Goal: Find contact information: Find contact information

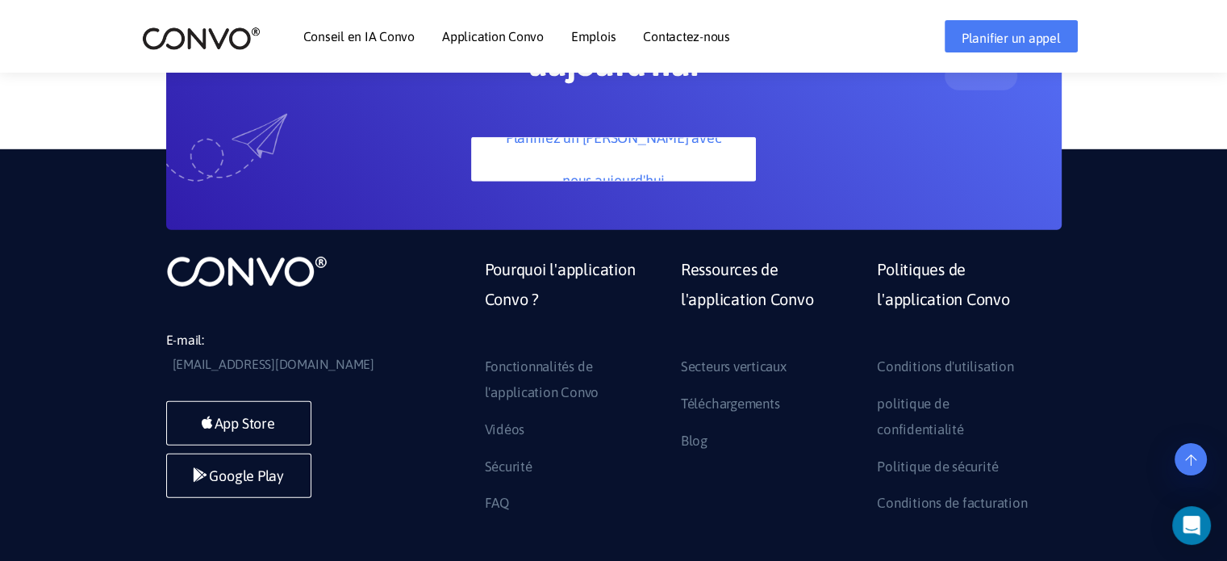
scroll to position [4786, 0]
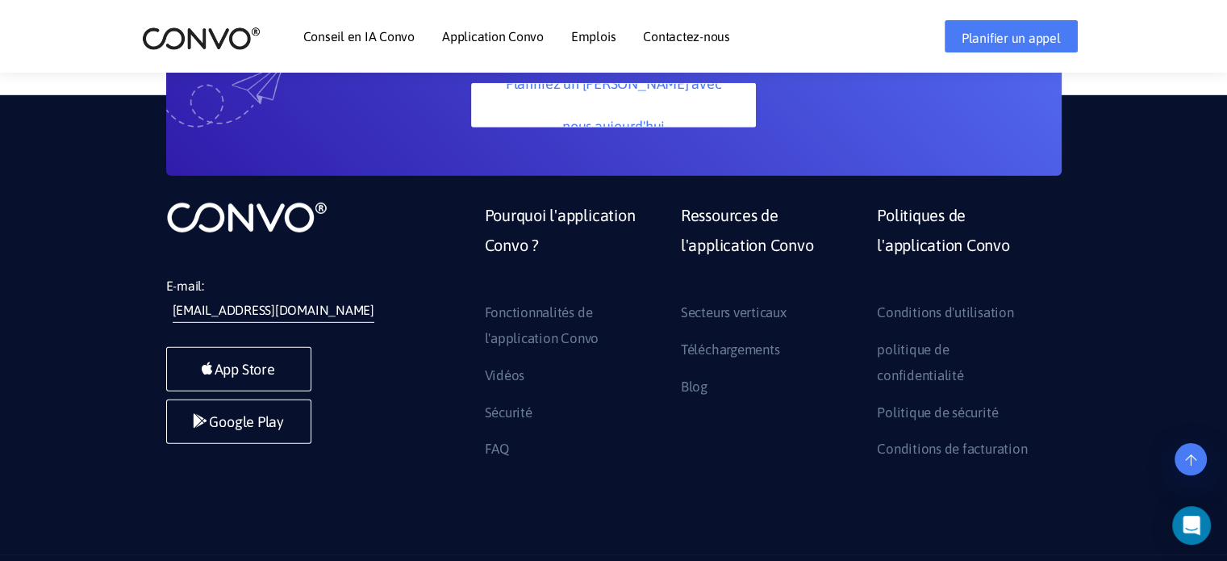
click at [297, 303] on font "[EMAIL_ADDRESS][DOMAIN_NAME]" at bounding box center [274, 310] width 202 height 15
click at [703, 40] on font "Contactez-nous" at bounding box center [686, 36] width 87 height 15
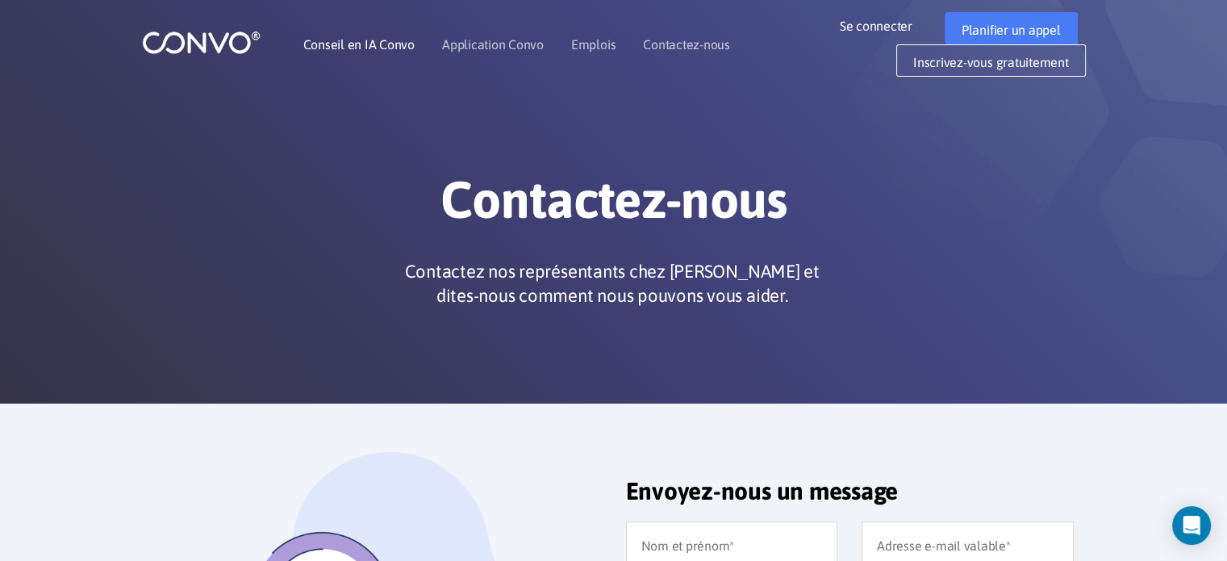
click at [375, 42] on font "Conseil en IA Convo" at bounding box center [358, 44] width 111 height 15
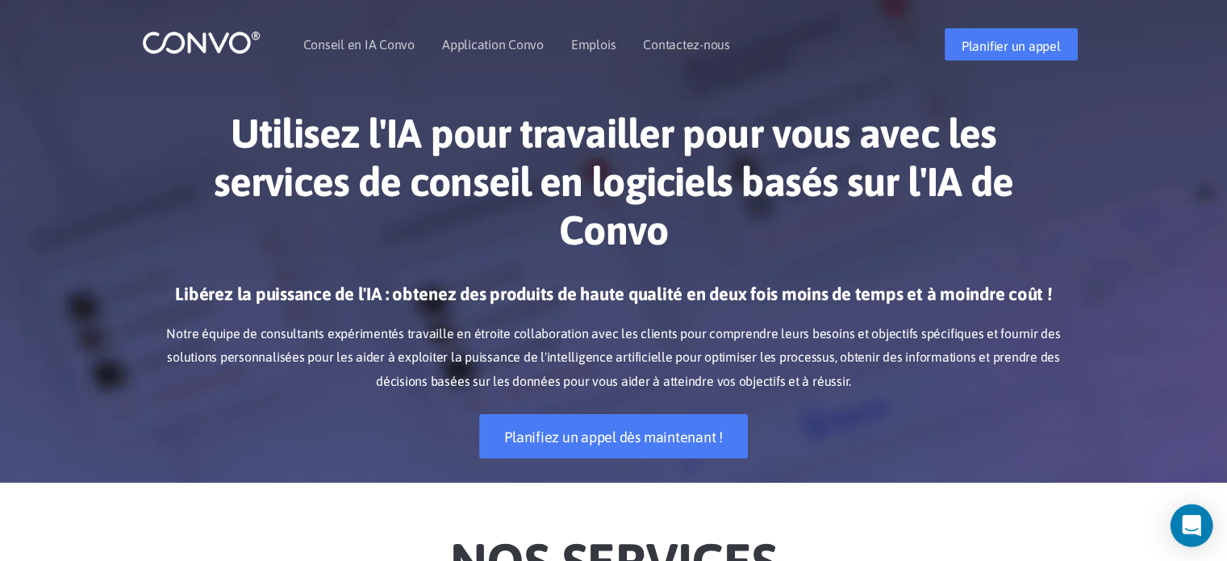
click at [1185, 524] on icon "Open Intercom Messenger" at bounding box center [1191, 525] width 19 height 21
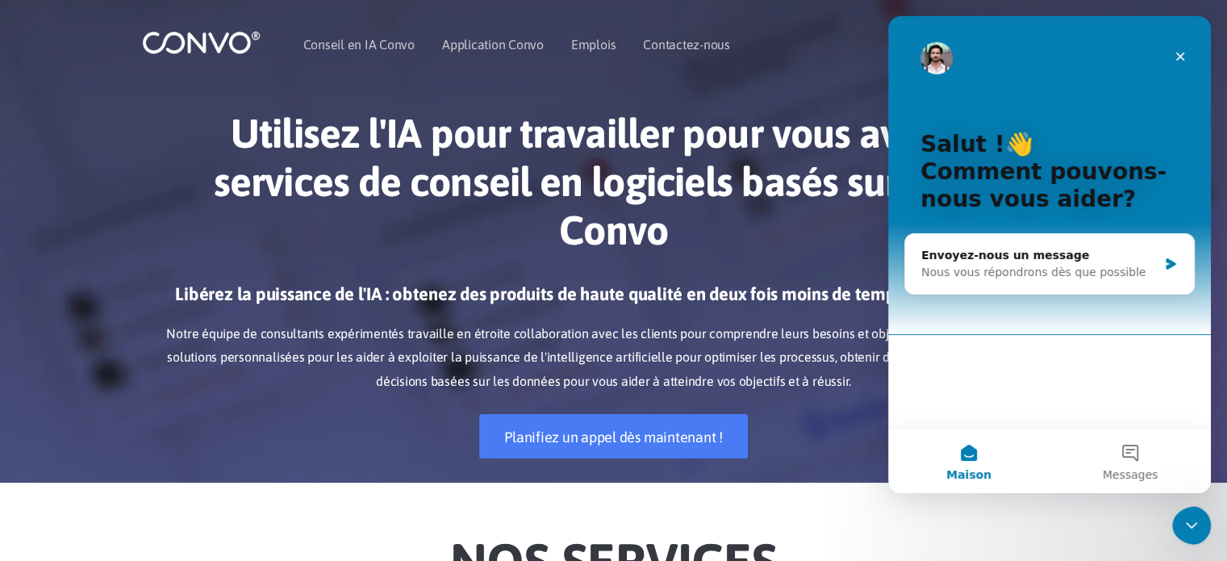
click at [934, 56] on img "Messagerie intercom" at bounding box center [937, 58] width 32 height 32
click at [1184, 52] on icon "Fermer" at bounding box center [1180, 56] width 13 height 13
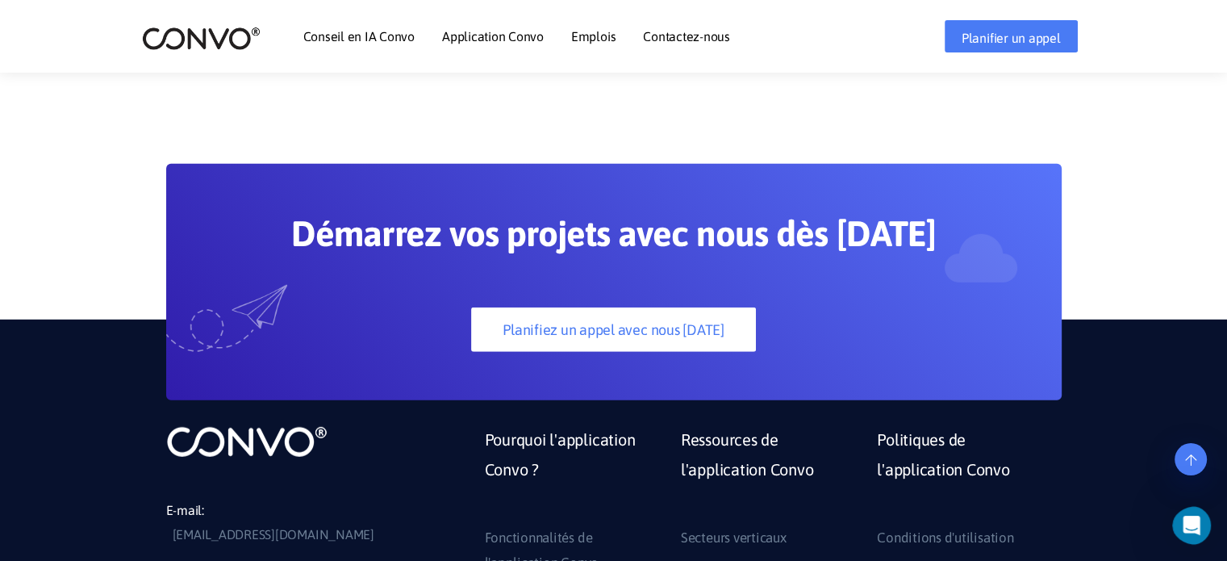
scroll to position [4786, 0]
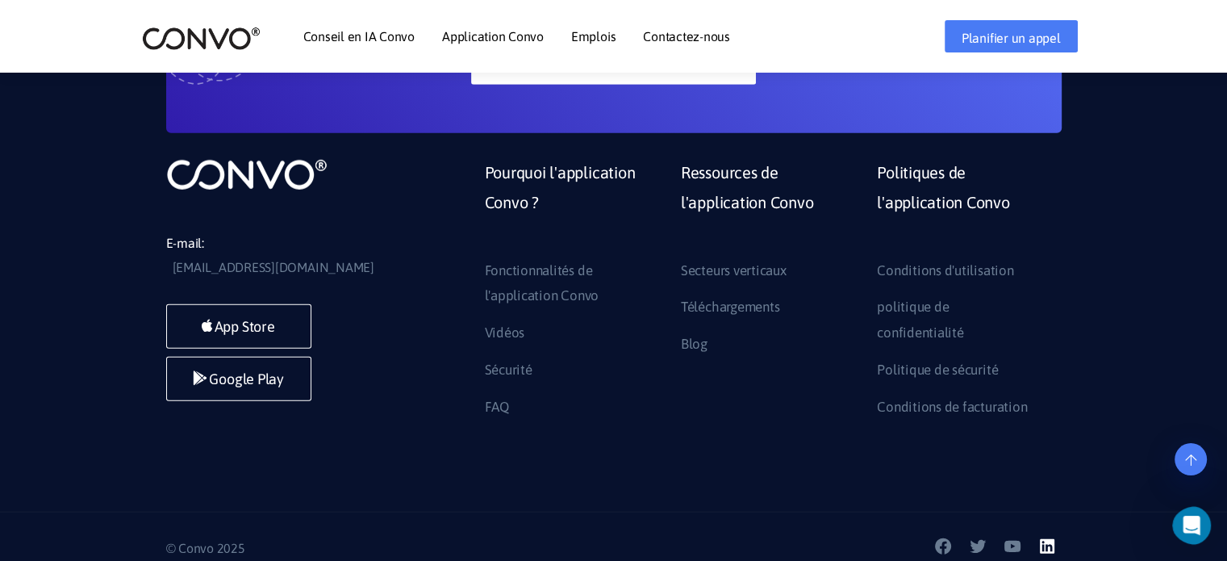
click at [1047, 537] on icon at bounding box center [1047, 546] width 19 height 19
click at [943, 537] on icon at bounding box center [943, 546] width 19 height 19
